Goal: Transaction & Acquisition: Purchase product/service

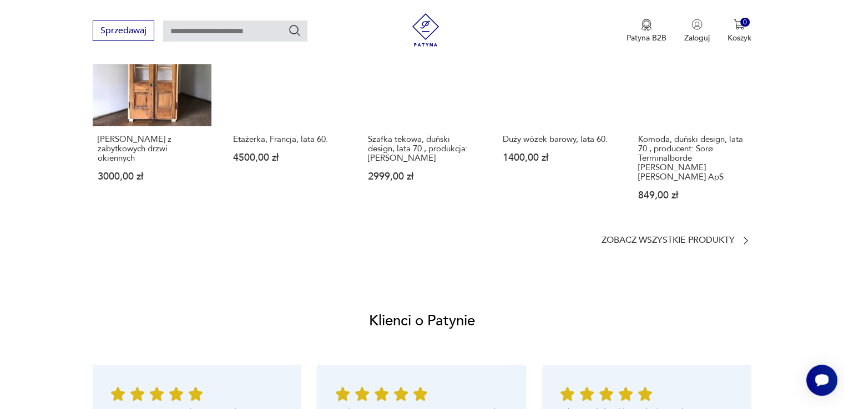
scroll to position [999, 0]
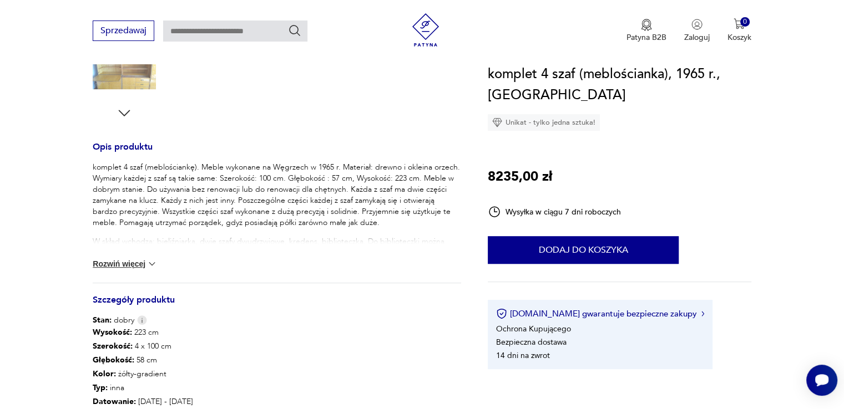
scroll to position [388, 0]
